Goal: Information Seeking & Learning: Learn about a topic

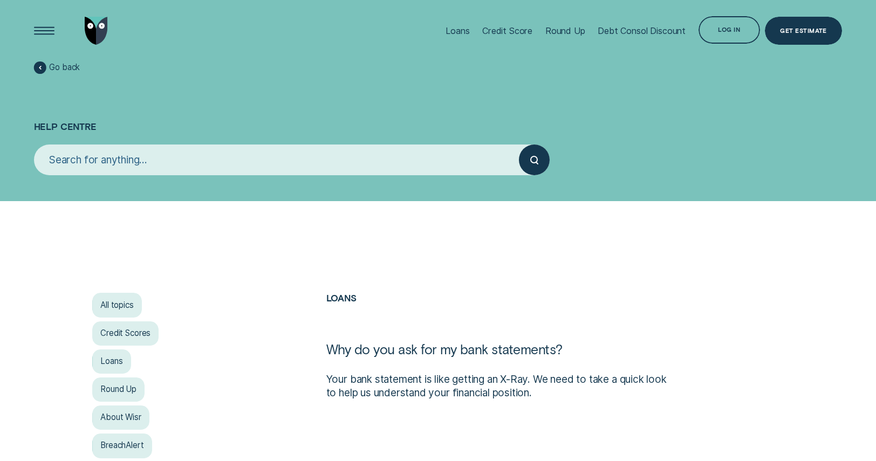
scroll to position [123, 0]
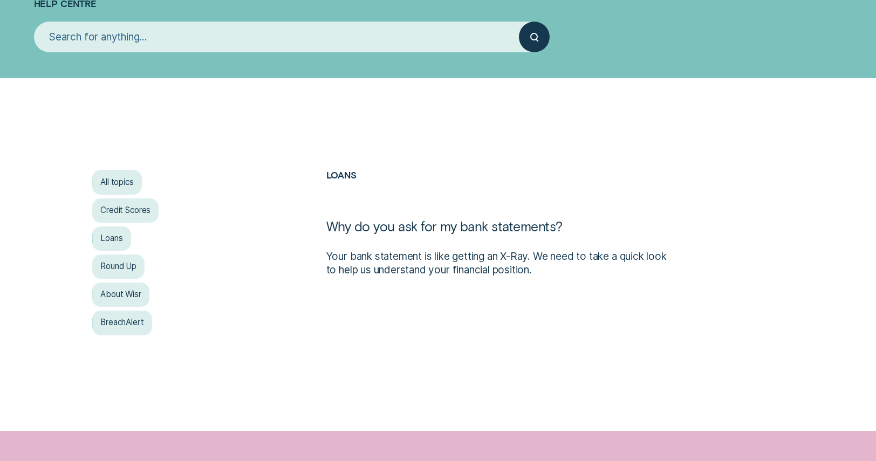
click at [216, 46] on input "search" at bounding box center [277, 37] width 486 height 31
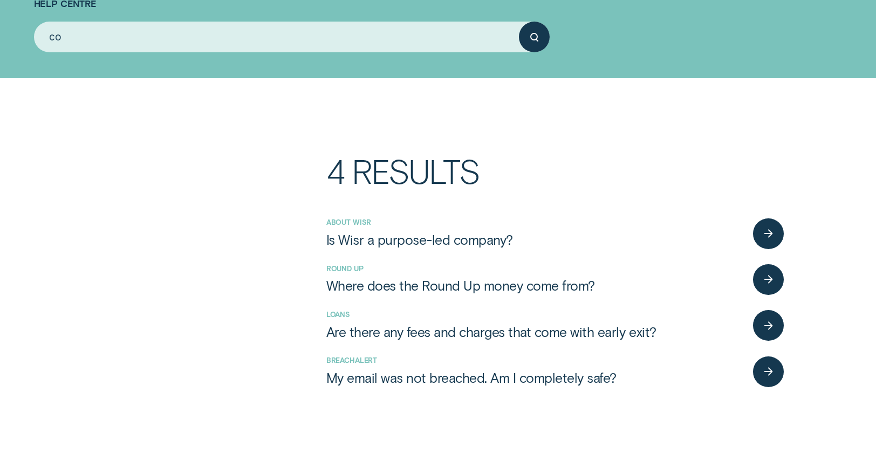
type input "c"
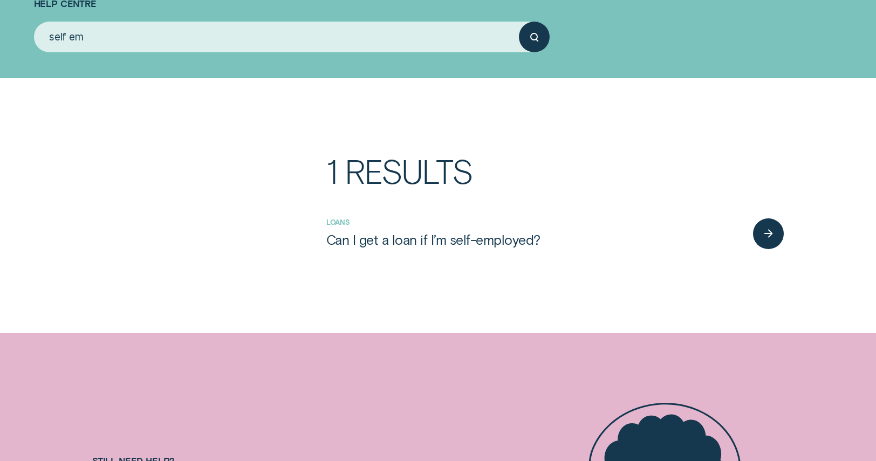
type input "self em"
click at [529, 250] on div "Loans Can I get a loan if I’m self-employed?" at bounding box center [555, 233] width 458 height 46
click at [576, 235] on link "Can I get a loan if I’m self-employed?" at bounding box center [536, 240] width 420 height 17
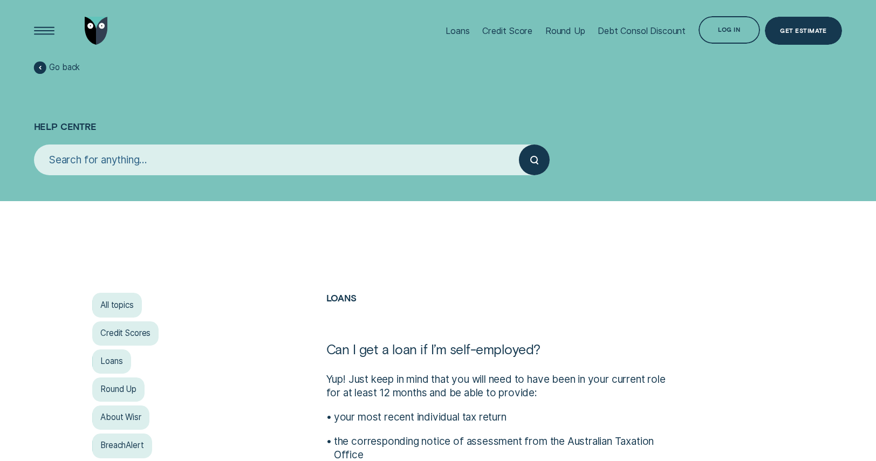
click at [141, 155] on input "search" at bounding box center [277, 160] width 486 height 31
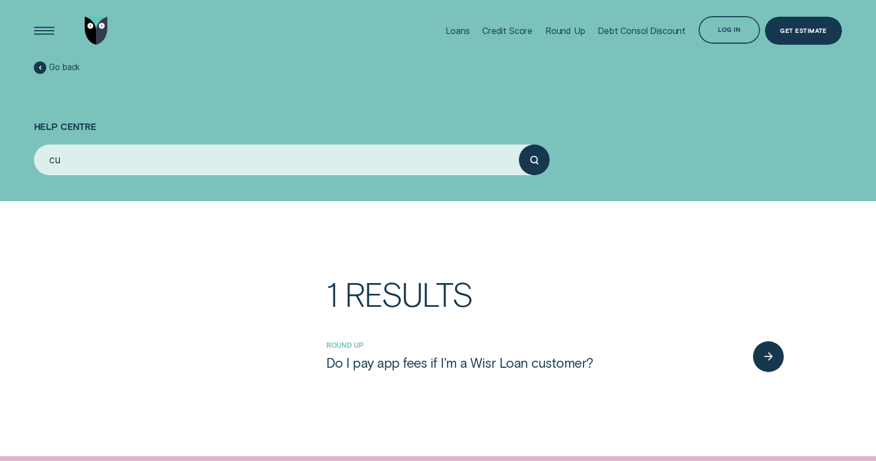
type input "c"
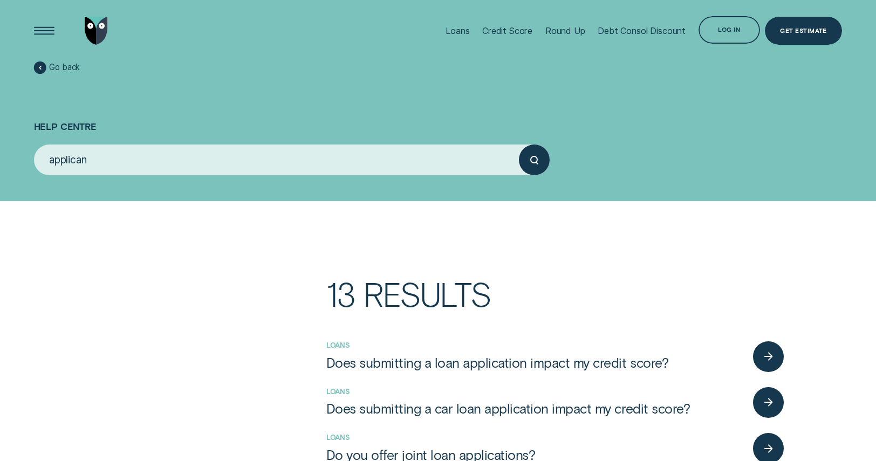
type input "applicant"
drag, startPoint x: 70, startPoint y: 160, endPoint x: 50, endPoint y: 160, distance: 20.0
click at [50, 160] on input "applicant" at bounding box center [277, 160] width 486 height 31
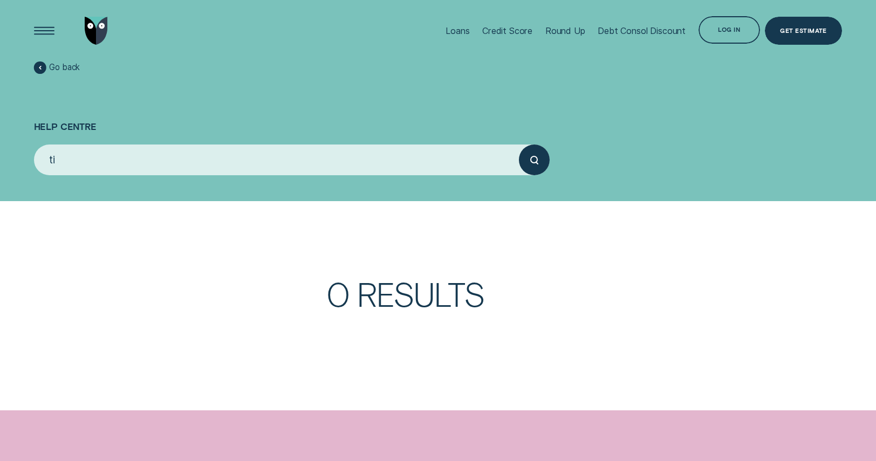
type input "t"
